Goal: Task Accomplishment & Management: Manage account settings

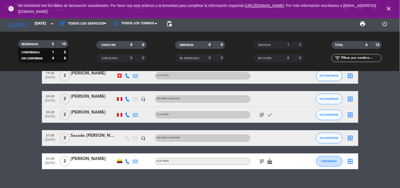
scroll to position [22, 0]
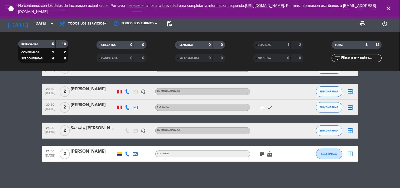
drag, startPoint x: 257, startPoint y: 105, endPoint x: 258, endPoint y: 108, distance: 3.7
click at [258, 107] on div "subject check" at bounding box center [273, 107] width 47 height 16
click at [259, 108] on icon "subject" at bounding box center [262, 107] width 6 height 6
click at [263, 152] on icon "subject" at bounding box center [262, 153] width 6 height 6
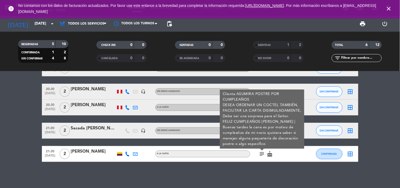
click at [42, 113] on div "20:30 [DATE]" at bounding box center [50, 107] width 17 height 16
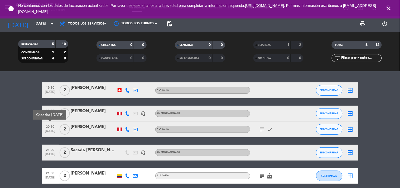
scroll to position [0, 0]
click at [119, 86] on div at bounding box center [120, 90] width 8 height 16
click at [119, 87] on div at bounding box center [120, 90] width 8 height 16
click at [119, 88] on div at bounding box center [120, 90] width 4 height 4
click at [120, 90] on div at bounding box center [120, 90] width 4 height 4
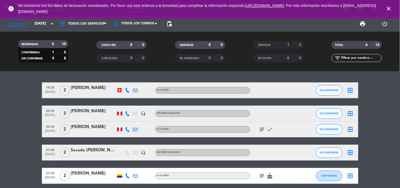
click at [120, 90] on div at bounding box center [120, 90] width 4 height 4
click at [122, 90] on div "[GEOGRAPHIC_DATA]" at bounding box center [120, 90] width 8 height 16
click at [389, 9] on icon "close" at bounding box center [388, 9] width 6 height 6
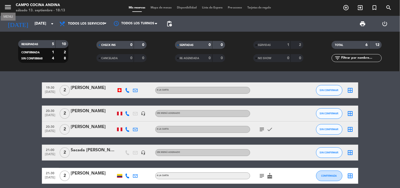
click at [9, 7] on icon "menu" at bounding box center [8, 7] width 8 height 8
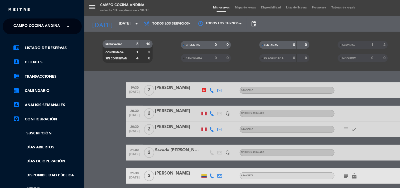
click at [54, 28] on span "Campo Cocina Andina" at bounding box center [36, 26] width 46 height 11
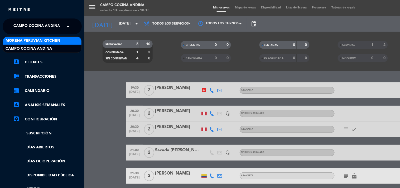
click at [60, 41] on span "Morena Peruvian Kitchen" at bounding box center [33, 41] width 55 height 6
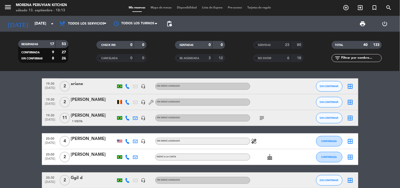
click at [370, 111] on bookings-row "18:30 [DATE] 3 [PERSON_NAME] 1 Visita headset_mic Sin menú asignado SIN CONFIRM…" at bounding box center [200, 160] width 400 height 320
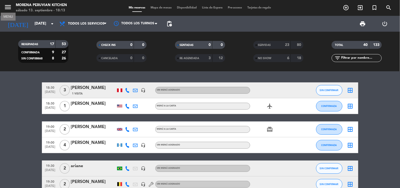
click at [4, 7] on icon "menu" at bounding box center [8, 7] width 8 height 8
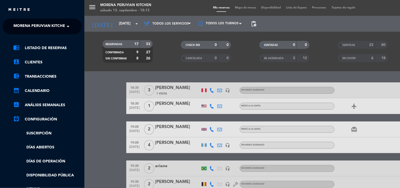
click at [59, 26] on span "Morena Peruvian Kitchen" at bounding box center [40, 26] width 55 height 11
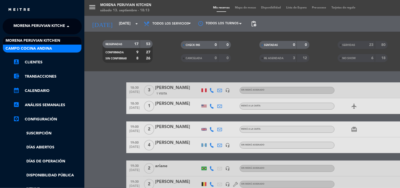
click at [62, 48] on div "Campo Cocina Andina" at bounding box center [42, 49] width 79 height 8
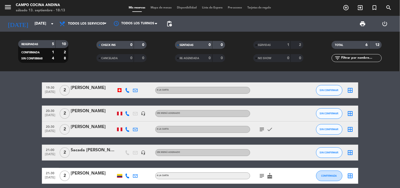
click at [377, 102] on bookings-row "19:30 [DATE] 2 [PERSON_NAME] A la carta SIN CONFIRMAR border_all 20:30 [DATE] 2…" at bounding box center [200, 132] width 400 height 101
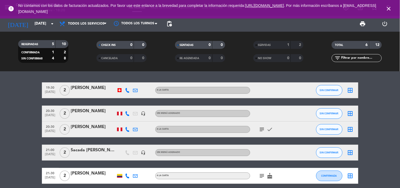
click at [389, 6] on icon "close" at bounding box center [388, 9] width 6 height 6
click at [372, 123] on bookings-row "19:30 [DATE] 2 [PERSON_NAME] A la carta SIN CONFIRMAR border_all 20:30 [DATE] 2…" at bounding box center [200, 132] width 400 height 101
click at [388, 8] on icon "close" at bounding box center [388, 9] width 6 height 6
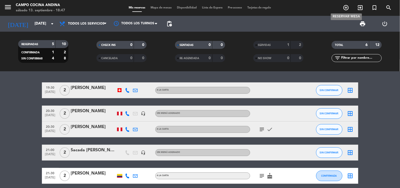
click at [344, 7] on icon "add_circle_outline" at bounding box center [346, 7] width 6 height 6
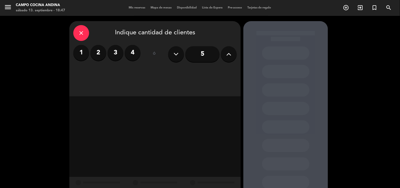
click at [103, 53] on label "2" at bounding box center [98, 53] width 16 height 16
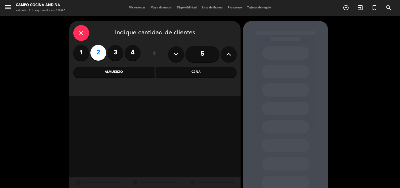
click at [202, 75] on div "Cena" at bounding box center [196, 72] width 81 height 11
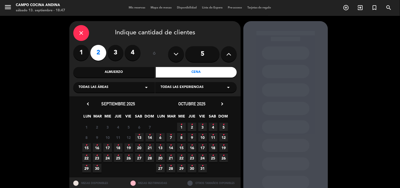
click at [139, 138] on icon "•" at bounding box center [139, 134] width 2 height 8
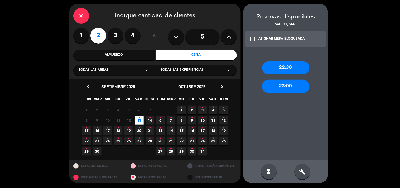
click at [249, 37] on div "check_box_outline_blank ASIGNAR MESA BLOQUEADA" at bounding box center [285, 39] width 80 height 16
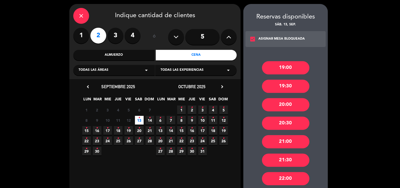
click at [289, 104] on div "20:00" at bounding box center [285, 104] width 47 height 13
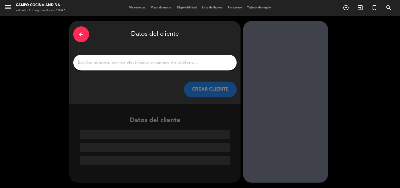
click at [172, 63] on input "1" at bounding box center [154, 62] width 155 height 7
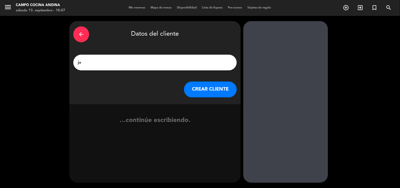
type input "j"
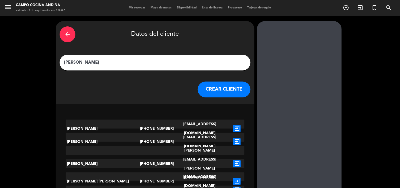
type input "[PERSON_NAME]"
click at [215, 86] on button "CREAR CLIENTE" at bounding box center [224, 89] width 53 height 16
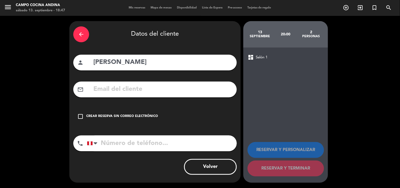
click at [126, 145] on input "tel" at bounding box center [162, 143] width 150 height 16
click at [82, 114] on icon "check_box_outline_blank" at bounding box center [80, 116] width 6 height 6
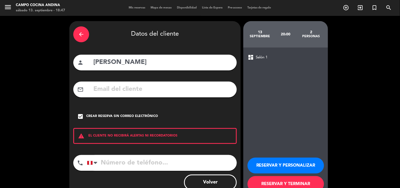
click at [123, 163] on input "tel" at bounding box center [162, 163] width 150 height 16
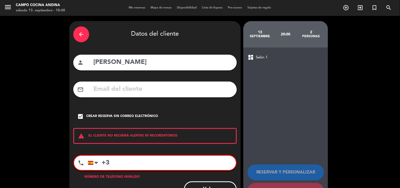
type input "+"
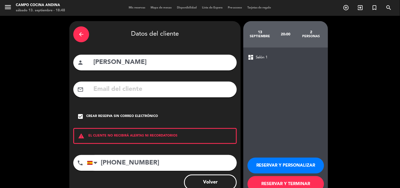
type input "[PHONE_NUMBER]"
click at [289, 180] on button "RESERVAR Y TERMINAR" at bounding box center [285, 184] width 76 height 16
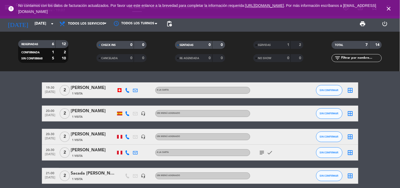
scroll to position [29, 0]
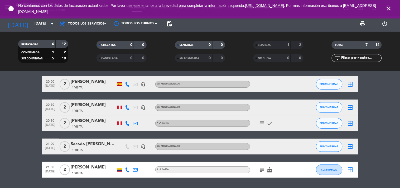
click at [390, 12] on icon "close" at bounding box center [388, 9] width 6 height 6
click at [260, 122] on icon "subject" at bounding box center [262, 123] width 6 height 6
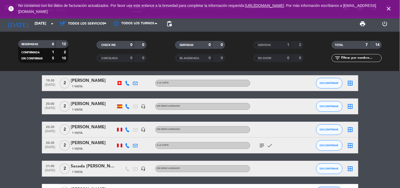
scroll to position [0, 0]
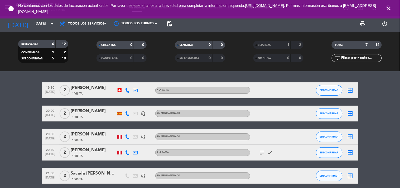
click at [389, 7] on icon "close" at bounding box center [388, 9] width 6 height 6
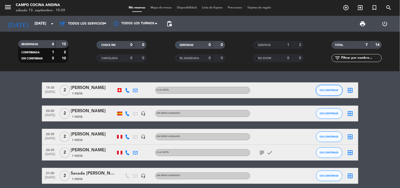
click at [328, 92] on button "SIN CONFIRMAR" at bounding box center [329, 90] width 26 height 11
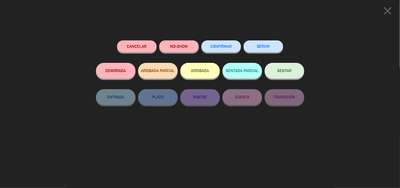
click at [263, 47] on button "SERVIR" at bounding box center [263, 46] width 40 height 12
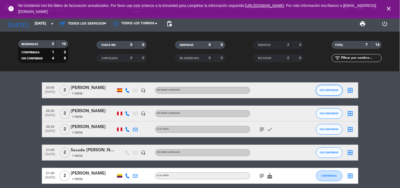
click at [336, 90] on span "SIN CONFIRMAR" at bounding box center [329, 90] width 19 height 3
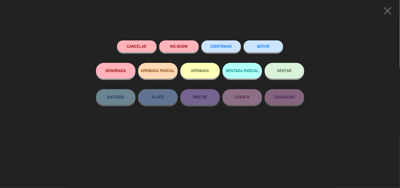
click at [275, 49] on button "SERVIR" at bounding box center [263, 46] width 40 height 12
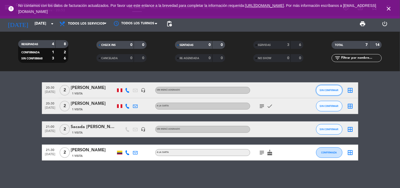
click at [323, 90] on span "SIN CONFIRMAR" at bounding box center [329, 90] width 19 height 3
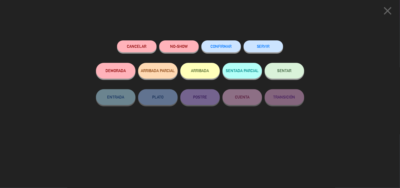
click at [266, 49] on button "SERVIR" at bounding box center [263, 46] width 40 height 12
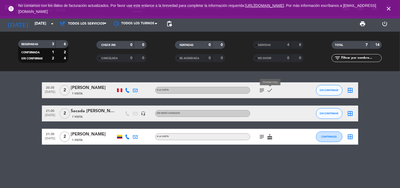
click at [271, 91] on icon "check" at bounding box center [270, 90] width 6 height 6
click at [269, 90] on icon "check" at bounding box center [270, 90] width 6 height 6
click at [262, 89] on icon "subject" at bounding box center [262, 90] width 6 height 6
click at [324, 87] on button "SIN CONFIRMAR" at bounding box center [329, 90] width 26 height 11
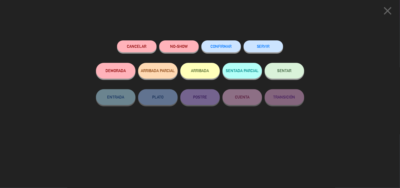
click at [186, 51] on button "NO-SHOW" at bounding box center [179, 46] width 40 height 12
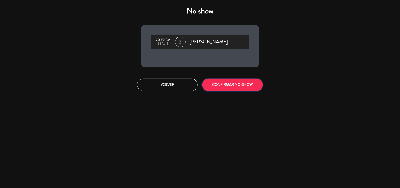
click at [218, 87] on button "CONFIRMAR NO-SHOW" at bounding box center [232, 85] width 61 height 12
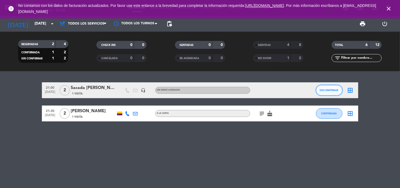
click at [333, 89] on span "SIN CONFIRMAR" at bounding box center [329, 90] width 19 height 3
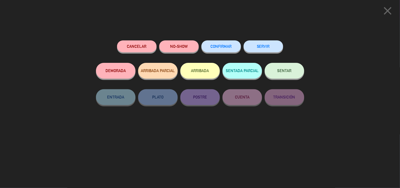
click at [260, 46] on button "SERVIR" at bounding box center [263, 46] width 40 height 12
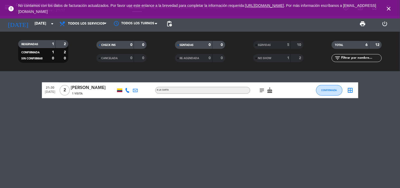
click at [388, 9] on icon "close" at bounding box center [388, 9] width 6 height 6
click at [264, 90] on icon "subject" at bounding box center [262, 90] width 6 height 6
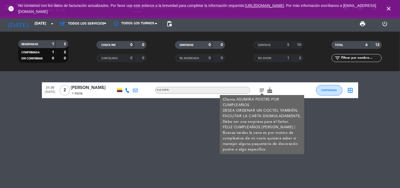
click at [263, 90] on icon "subject" at bounding box center [262, 90] width 6 height 6
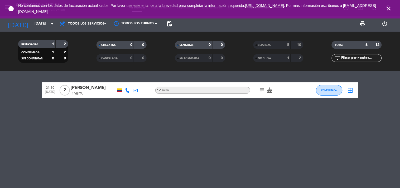
click at [270, 90] on icon "cake" at bounding box center [270, 90] width 6 height 6
click at [262, 90] on icon "subject" at bounding box center [262, 90] width 6 height 6
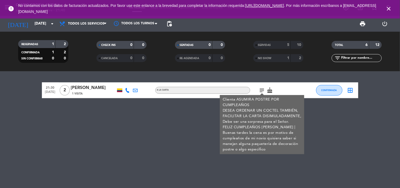
click at [125, 93] on div at bounding box center [128, 90] width 8 height 16
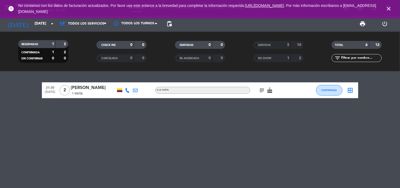
click at [125, 92] on div at bounding box center [128, 90] width 8 height 16
click at [126, 92] on icon at bounding box center [127, 90] width 5 height 5
click at [261, 88] on icon "subject" at bounding box center [262, 90] width 6 height 6
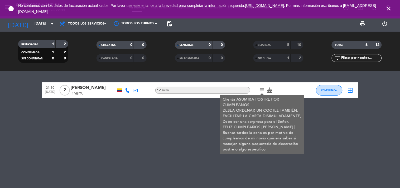
click at [129, 117] on div "21:30 [DATE] 2 [PERSON_NAME] 1 Visita A la carta subject Clienta ASUMIRA POSTRE…" at bounding box center [200, 129] width 400 height 116
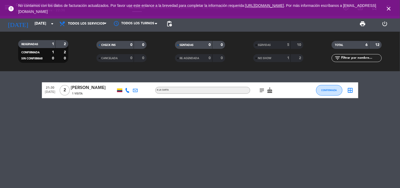
click at [259, 89] on icon "subject" at bounding box center [262, 90] width 6 height 6
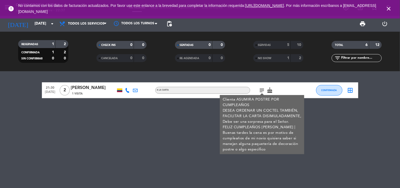
click at [199, 138] on div "21:30 [DATE] 2 [PERSON_NAME] 1 Visita A la carta subject Clienta ASUMIRA POSTRE…" at bounding box center [200, 129] width 400 height 116
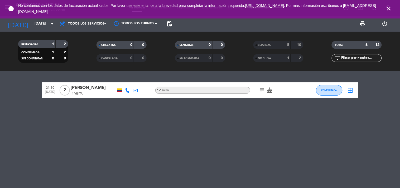
click at [263, 91] on icon "subject" at bounding box center [262, 90] width 6 height 6
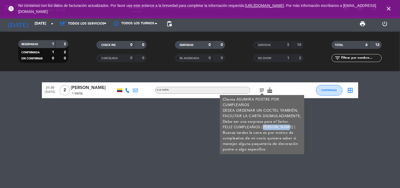
drag, startPoint x: 261, startPoint y: 128, endPoint x: 288, endPoint y: 128, distance: 27.2
click at [288, 128] on div "Clienta ASUMIRA POSTRE POR CUMPLEAÑOS DESEA ORDENAR UN COCTEL TAMBIÉN, FACILITA…" at bounding box center [261, 124] width 79 height 55
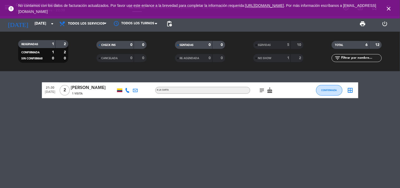
click at [262, 90] on icon "subject" at bounding box center [262, 90] width 6 height 6
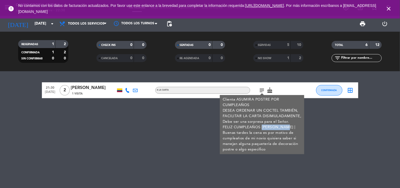
copy div "[PERSON_NAME]"
drag, startPoint x: 260, startPoint y: 127, endPoint x: 288, endPoint y: 129, distance: 28.0
click at [288, 129] on div "Clienta ASUMIRA POSTRE POR CUMPLEAÑOS DESEA ORDENAR UN COCTEL TAMBIÉN, FACILITA…" at bounding box center [261, 124] width 79 height 55
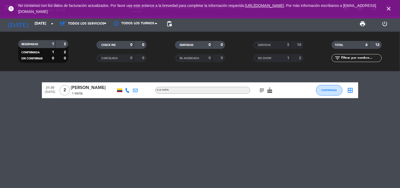
click at [263, 90] on icon "subject" at bounding box center [262, 90] width 6 height 6
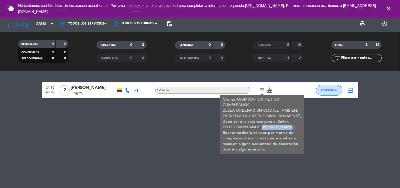
copy div "[PERSON_NAME]"
drag, startPoint x: 260, startPoint y: 125, endPoint x: 289, endPoint y: 128, distance: 28.6
click at [289, 128] on div "Clienta ASUMIRA POSTRE POR CUMPLEAÑOS DESEA ORDENAR UN COCTEL TAMBIÉN, FACILITA…" at bounding box center [261, 124] width 79 height 55
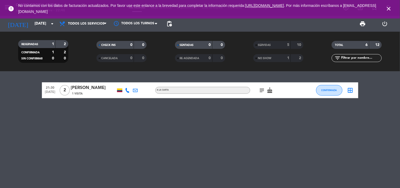
click at [262, 89] on icon "subject" at bounding box center [262, 90] width 6 height 6
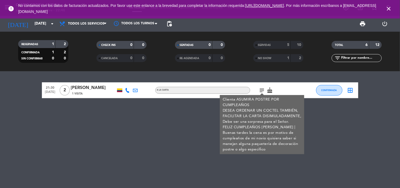
click at [163, 109] on div "21:30 [DATE] 2 [PERSON_NAME] 1 Visita A la carta subject Clienta ASUMIRA POSTRE…" at bounding box center [200, 129] width 400 height 116
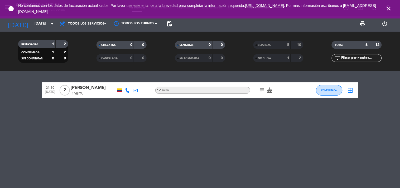
click at [121, 90] on div at bounding box center [119, 90] width 5 height 4
click at [221, 110] on div "21:30 [DATE] 2 [PERSON_NAME] 1 Visita A la carta subject cake CONFIRMADA border…" at bounding box center [200, 129] width 400 height 116
click at [261, 91] on icon "subject" at bounding box center [262, 90] width 6 height 6
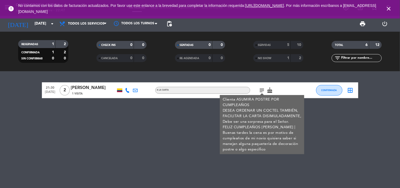
click at [248, 103] on div "Clienta ASUMIRA POSTRE POR CUMPLEAÑOS DESEA ORDENAR UN COCTEL TAMBIÉN, FACILITA…" at bounding box center [261, 124] width 79 height 55
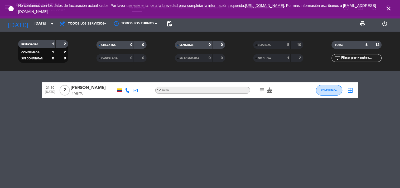
click at [262, 90] on icon "subject" at bounding box center [262, 90] width 6 height 6
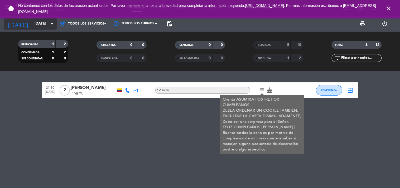
click at [44, 25] on input "[DATE]" at bounding box center [57, 23] width 50 height 9
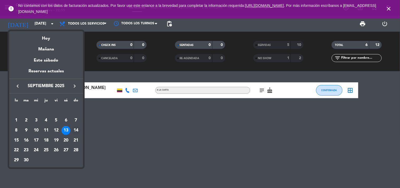
click at [72, 130] on div "14" at bounding box center [75, 130] width 9 height 9
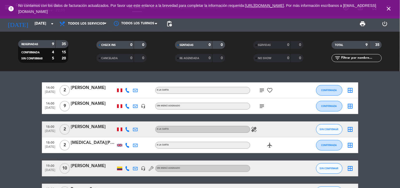
click at [260, 107] on icon "subject" at bounding box center [262, 106] width 6 height 6
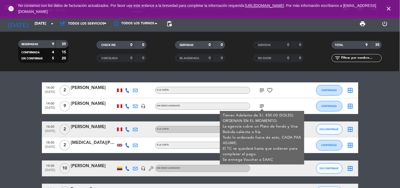
scroll to position [29, 0]
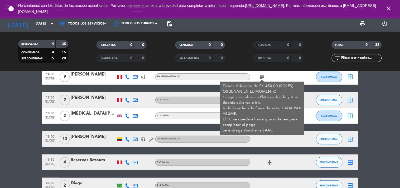
click at [283, 144] on div at bounding box center [273, 139] width 47 height 16
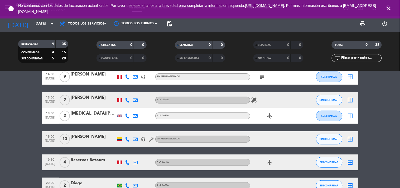
scroll to position [58, 0]
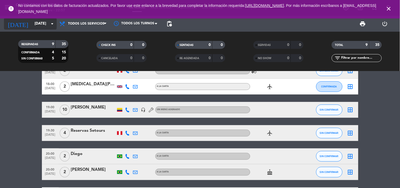
click at [39, 26] on input "[DATE]" at bounding box center [57, 23] width 50 height 9
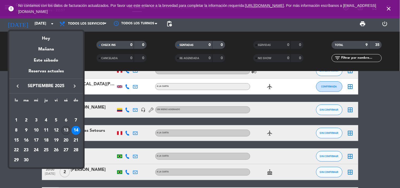
click at [63, 131] on div "13" at bounding box center [65, 130] width 9 height 9
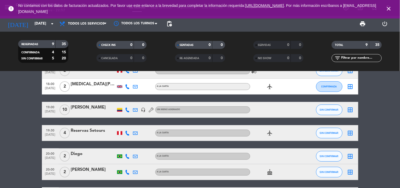
type input "[DATE]"
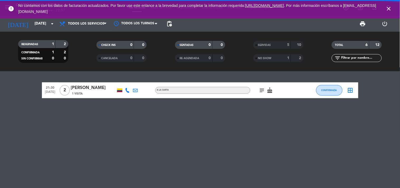
scroll to position [0, 0]
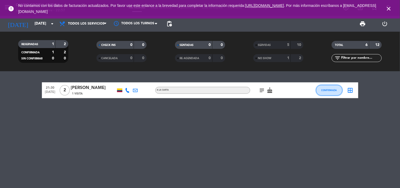
click at [331, 91] on button "CONFIRMADA" at bounding box center [329, 90] width 26 height 11
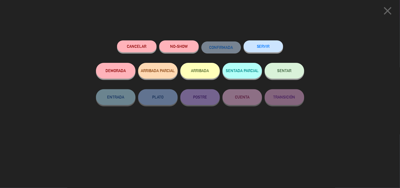
click at [274, 49] on button "SERVIR" at bounding box center [263, 46] width 40 height 12
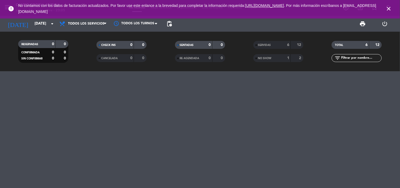
click at [390, 7] on icon "close" at bounding box center [388, 9] width 6 height 6
